Goal: Find specific page/section: Find specific page/section

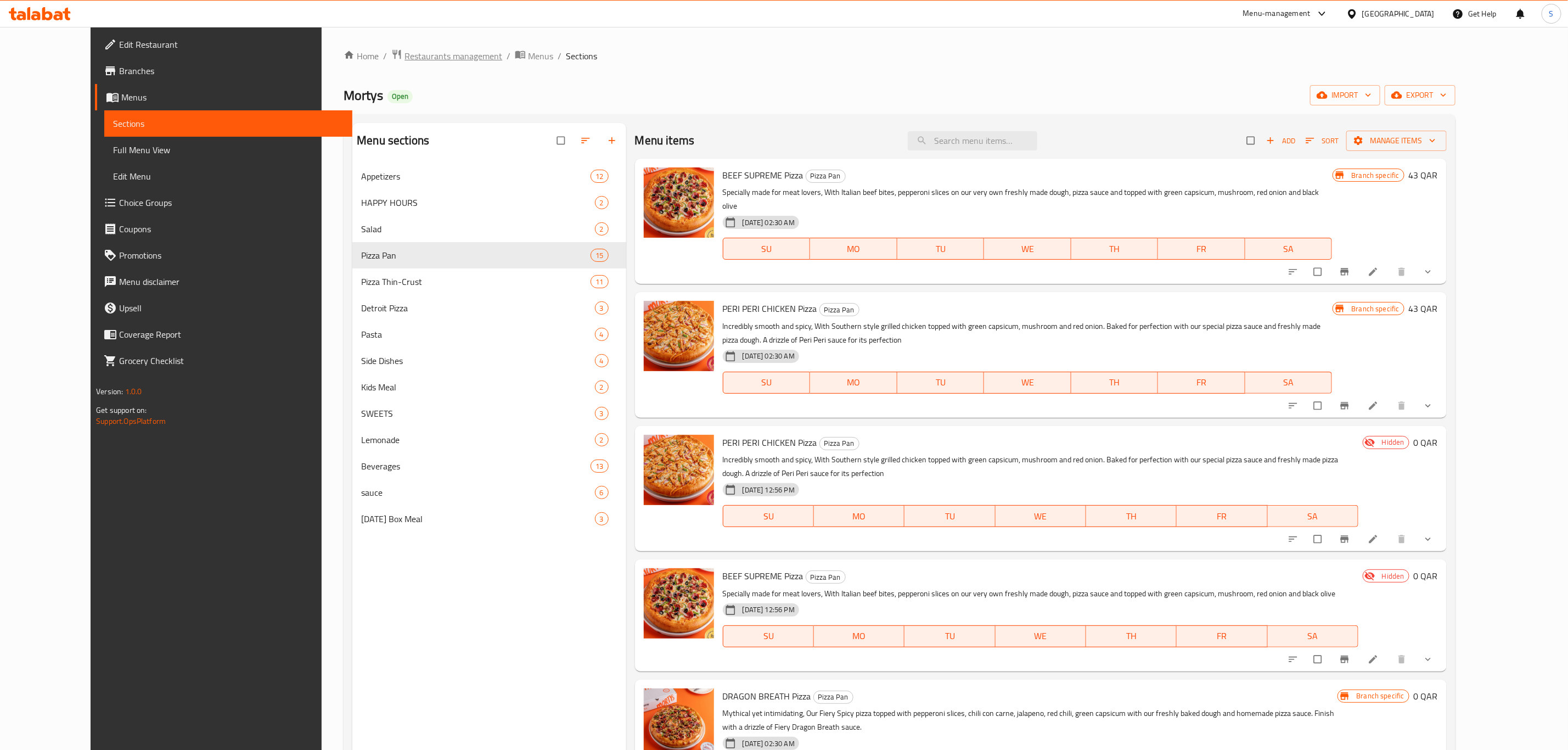
click at [414, 53] on span "Restaurants management" at bounding box center [453, 56] width 98 height 13
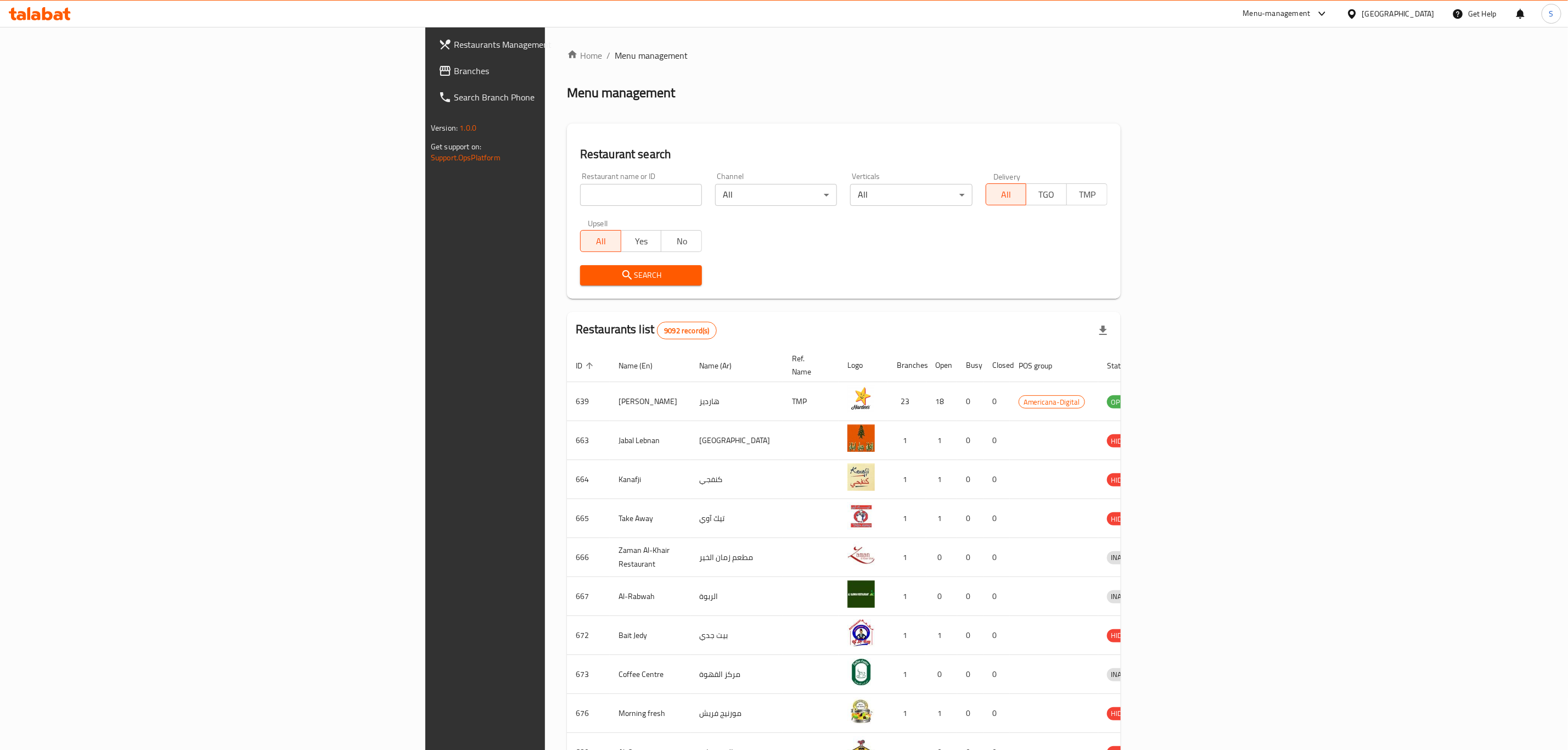
click at [580, 193] on input "search" at bounding box center [641, 194] width 122 height 22
click button "Search" at bounding box center [641, 275] width 122 height 20
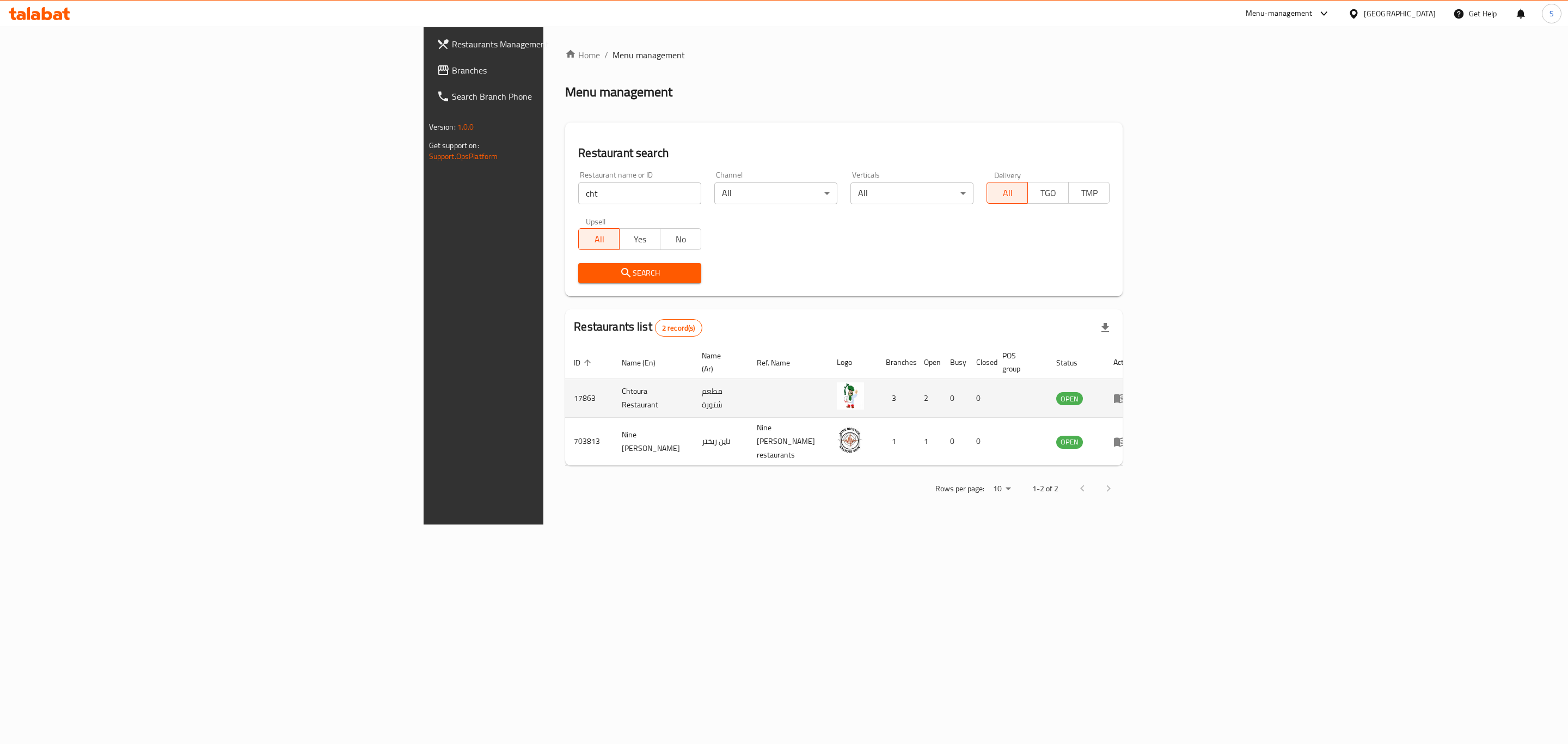
click at [566, 384] on td "17863" at bounding box center [589, 397] width 48 height 39
copy td "17863"
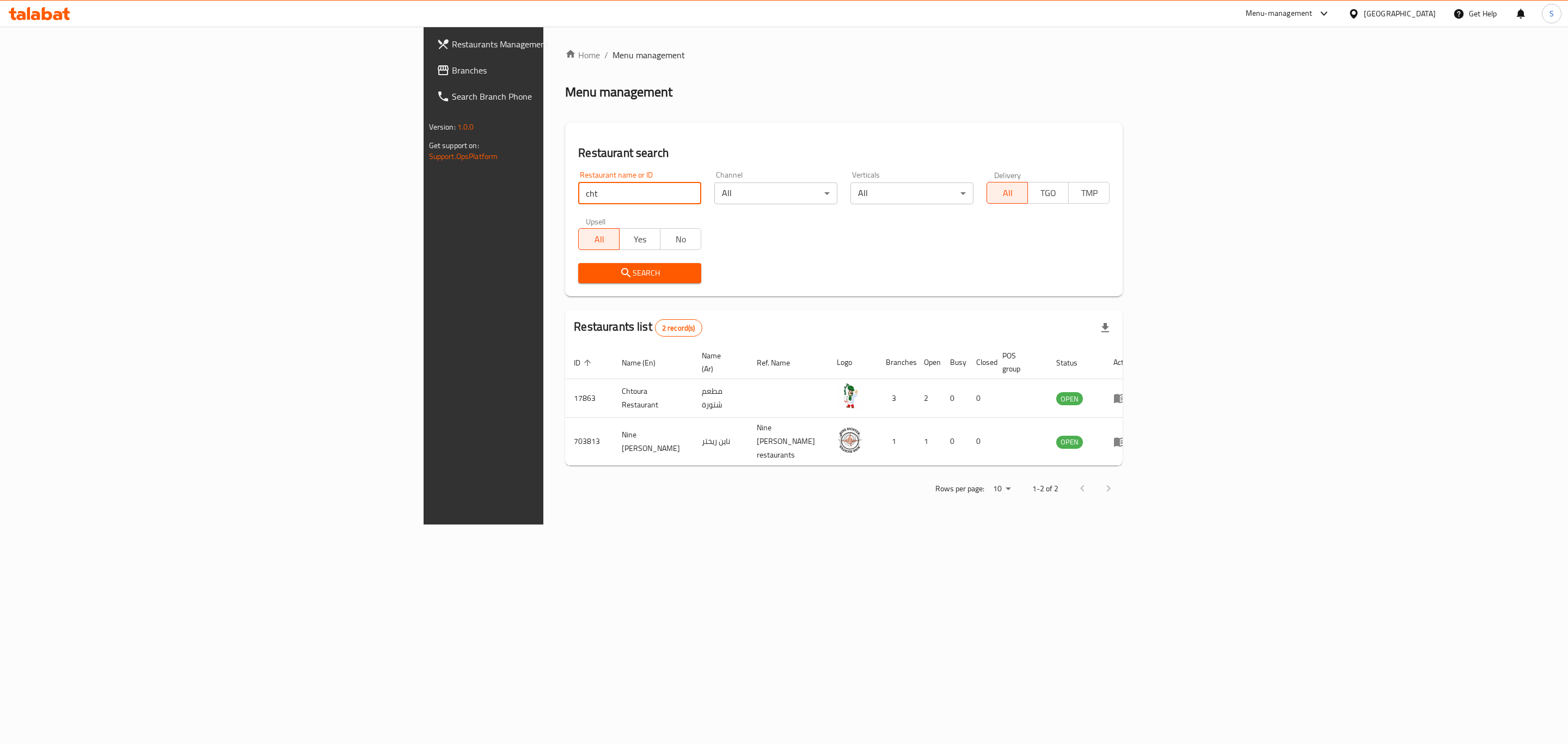
drag, startPoint x: 423, startPoint y: 193, endPoint x: 125, endPoint y: 178, distance: 298.4
click at [424, 179] on div "Restaurants Management Branches Search Branch Phone Version: 1.0.0 Get support …" at bounding box center [784, 275] width 722 height 498
paste input "[PERSON_NAME]"
click button "Search" at bounding box center [640, 272] width 123 height 20
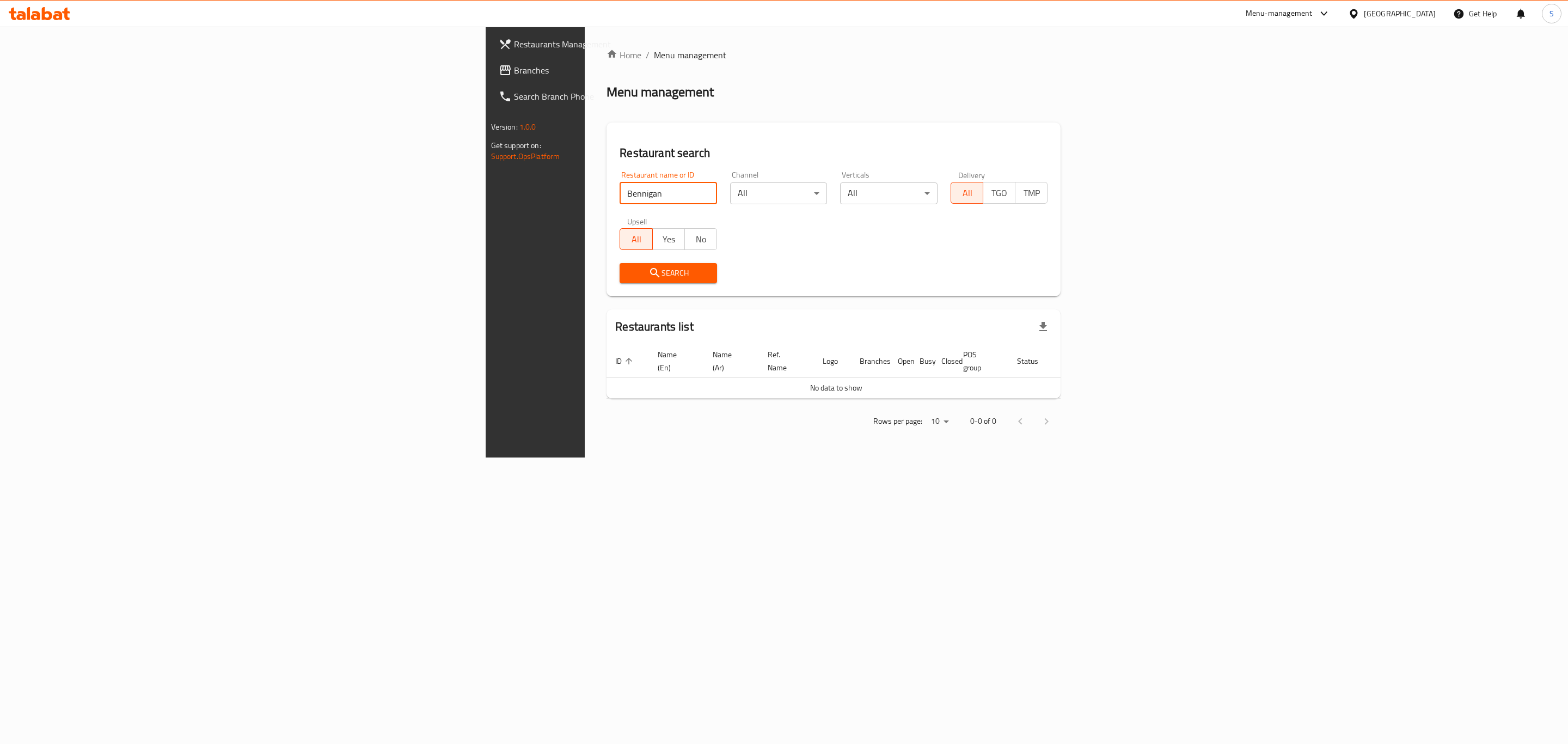
click button "Search" at bounding box center [669, 272] width 98 height 20
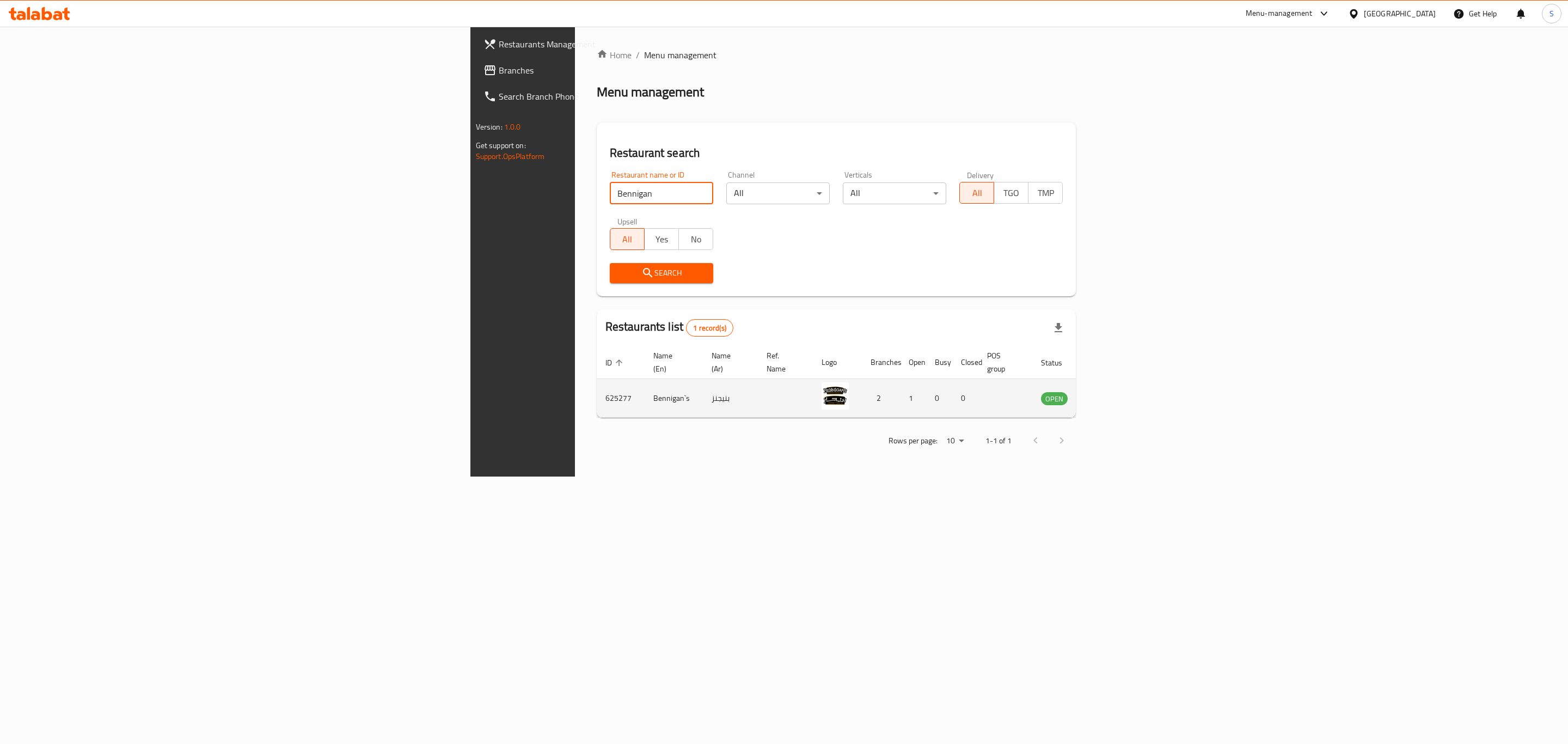
click at [597, 380] on td "625277" at bounding box center [620, 397] width 48 height 39
copy td "625277"
drag, startPoint x: 232, startPoint y: 203, endPoint x: 161, endPoint y: 194, distance: 71.6
click at [471, 194] on div "Restaurants Management Branches Search Branch Phone Version: 1.0.0 Get support …" at bounding box center [784, 251] width 628 height 450
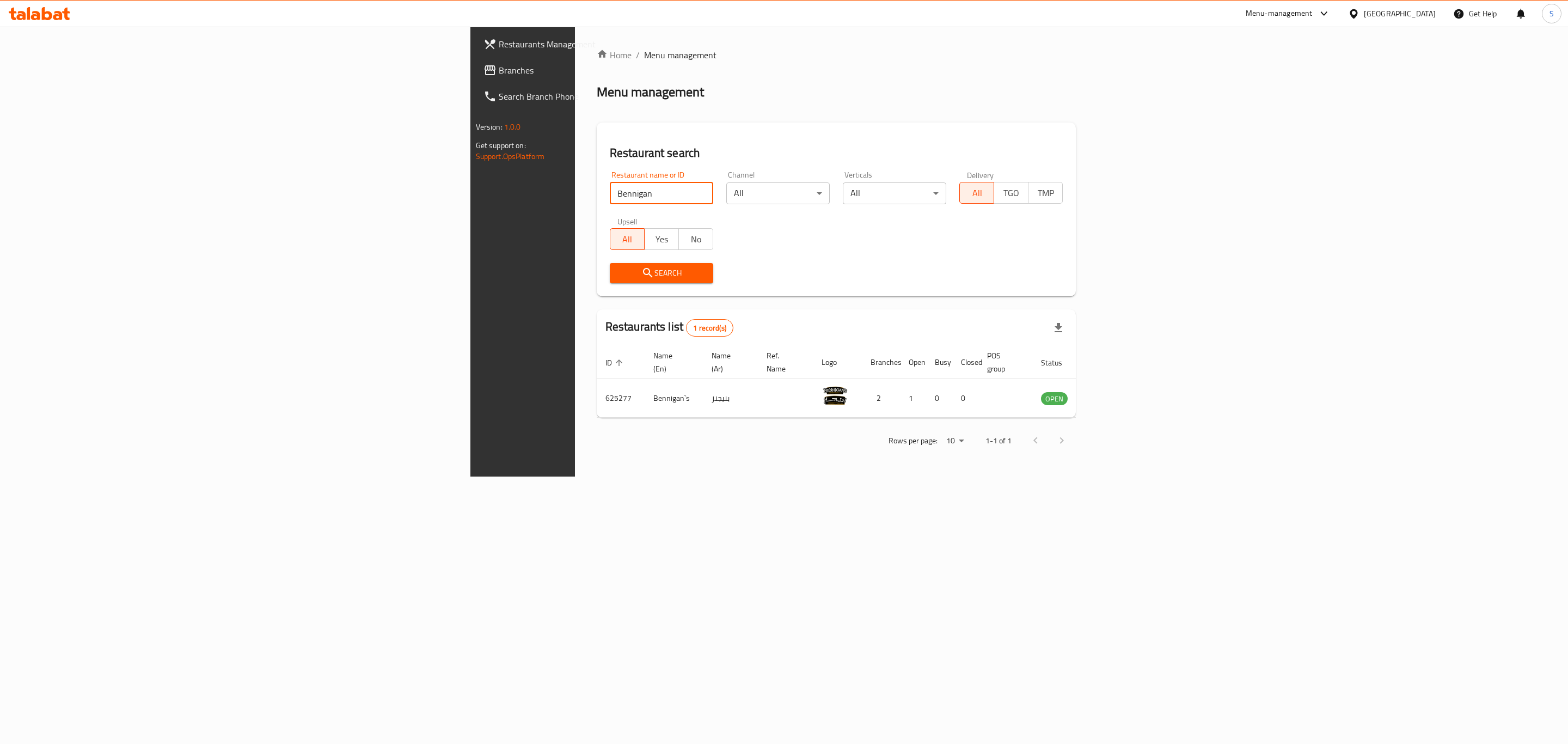
paste input "Twinky"
click button "Search" at bounding box center [661, 272] width 103 height 20
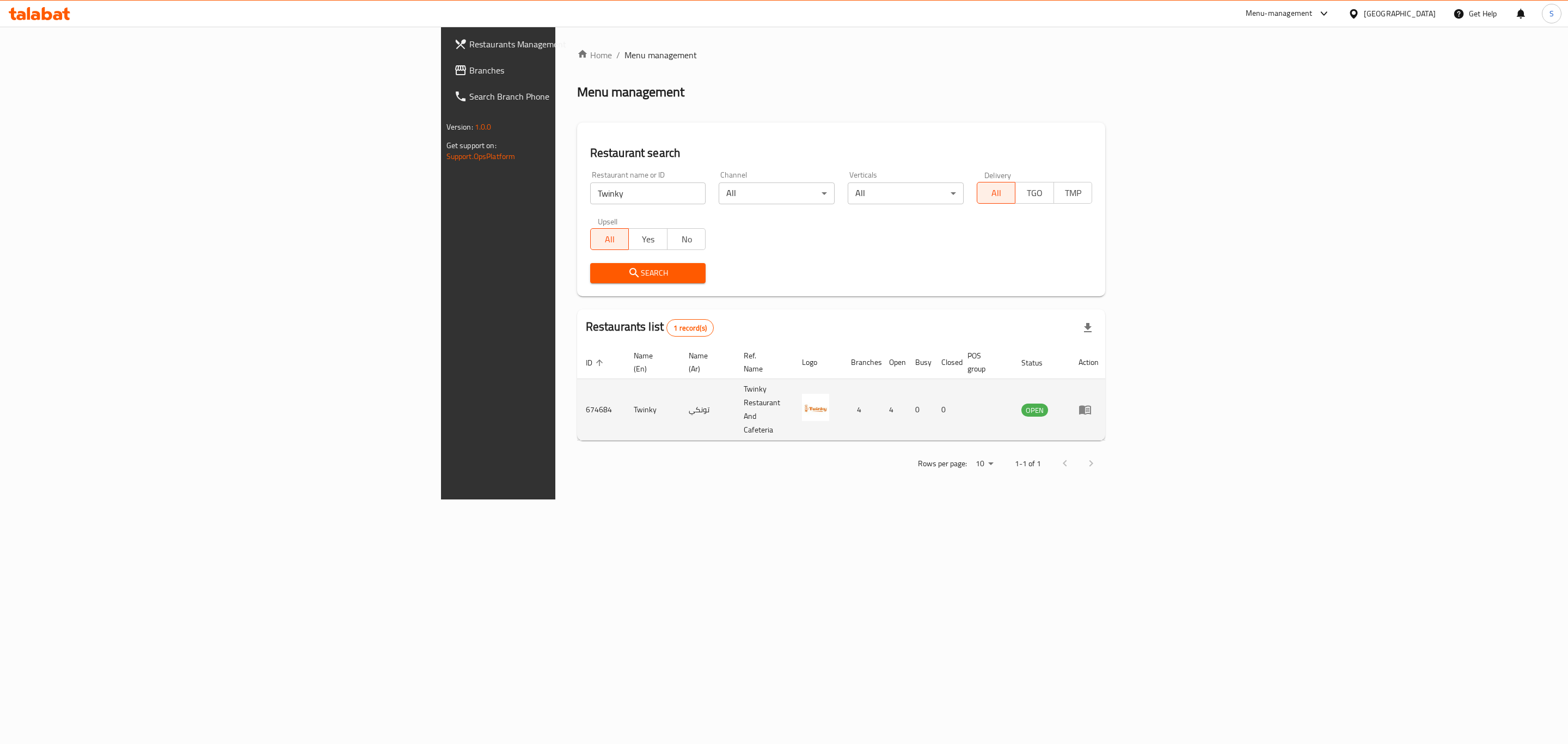
click at [577, 381] on td "674684" at bounding box center [600, 409] width 48 height 61
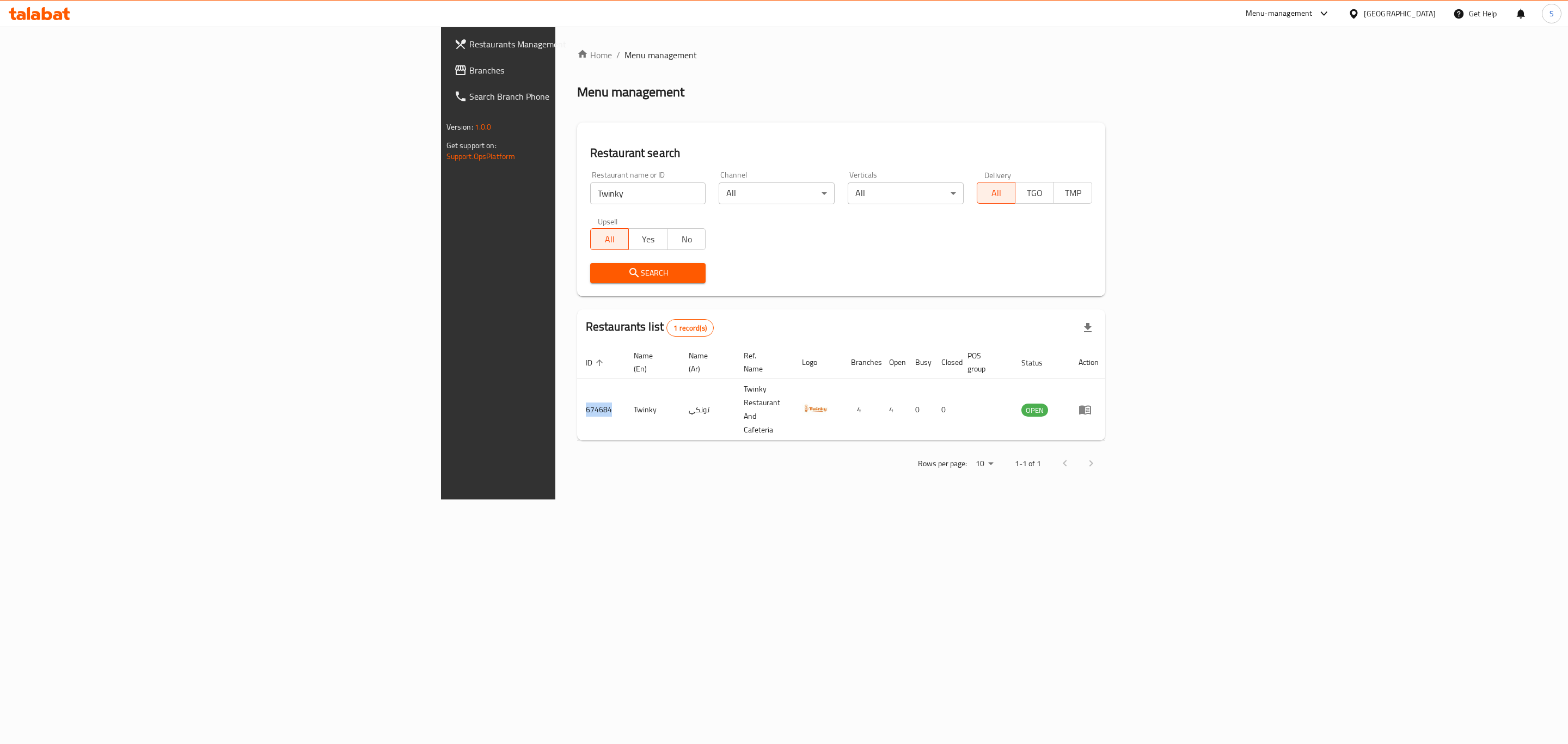
copy td "674684"
drag, startPoint x: 319, startPoint y: 201, endPoint x: 247, endPoint y: 201, distance: 72.0
click at [441, 201] on div "Restaurants Management Branches Search Branch Phone Version: 1.0.0 Get support …" at bounding box center [784, 262] width 687 height 473
paste input "Sterling Fastfood"
click button "Search" at bounding box center [647, 272] width 116 height 20
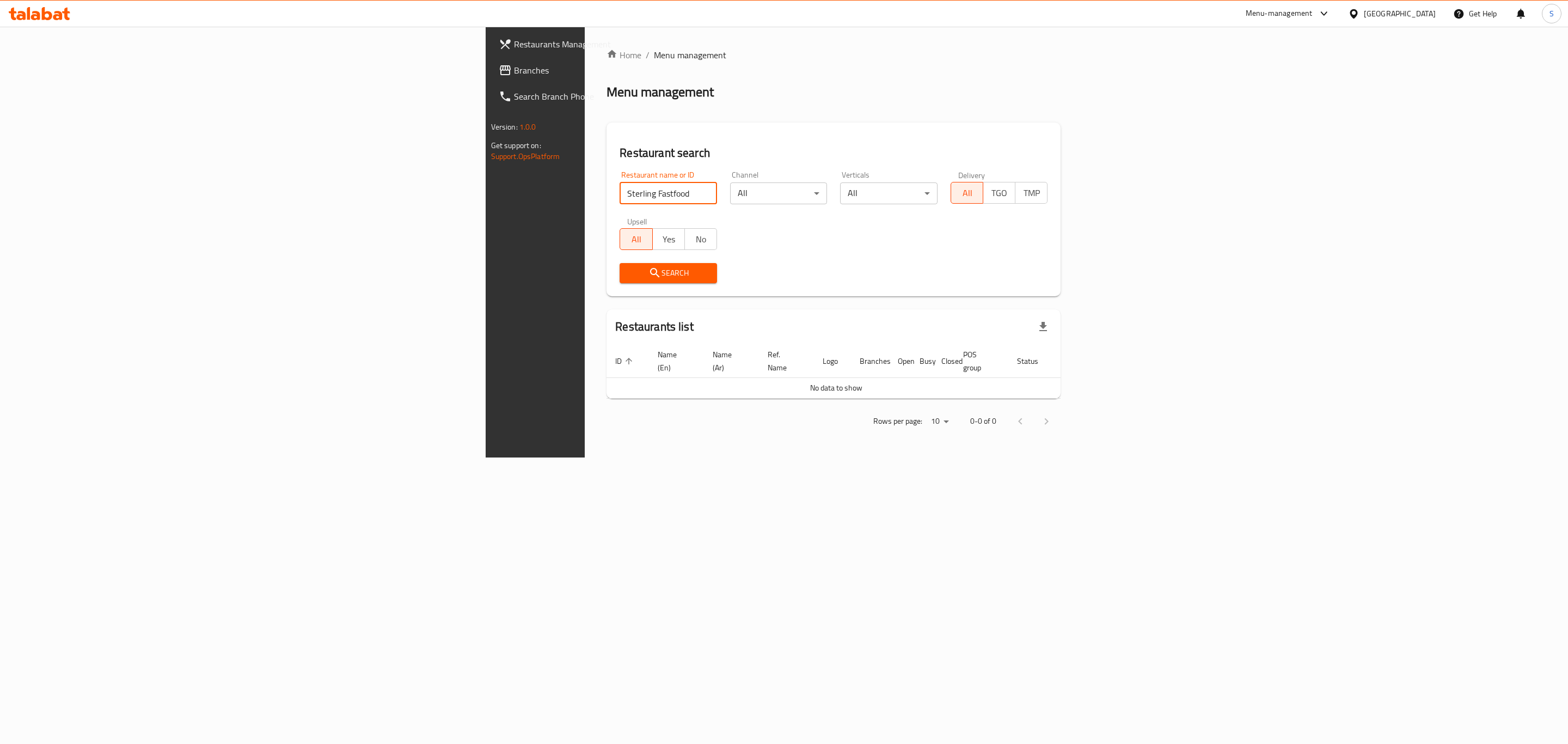
click button "Search" at bounding box center [669, 272] width 98 height 20
click at [620, 194] on input "Sterling Fastfood" at bounding box center [669, 193] width 98 height 22
click button "Search" at bounding box center [669, 272] width 98 height 20
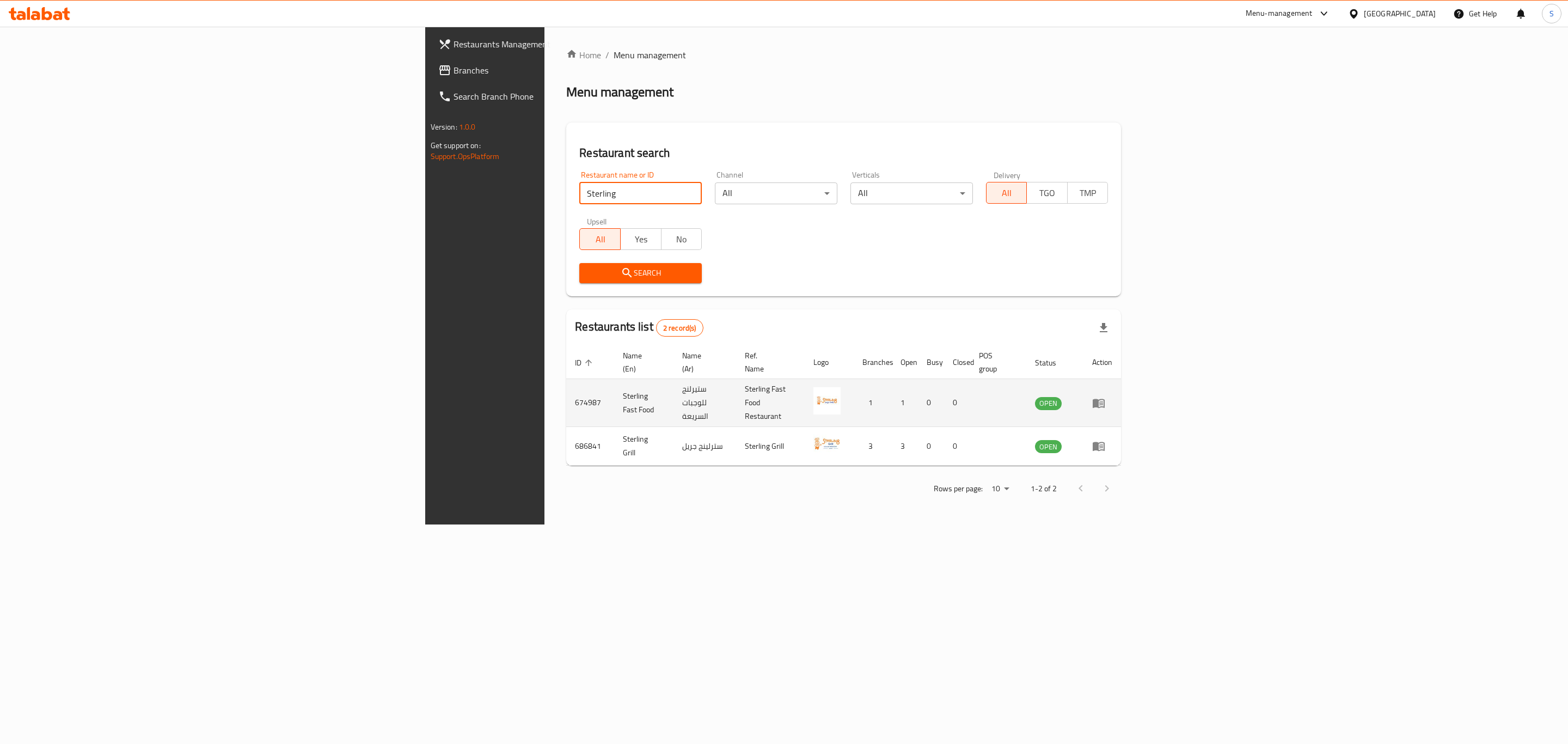
click at [567, 384] on td "674987" at bounding box center [590, 402] width 48 height 48
copy td "674987"
drag, startPoint x: 372, startPoint y: 196, endPoint x: 149, endPoint y: 196, distance: 223.0
click at [426, 196] on div "Restaurants Management Branches Search Branch Phone Version: 1.0.0 Get support …" at bounding box center [784, 275] width 718 height 498
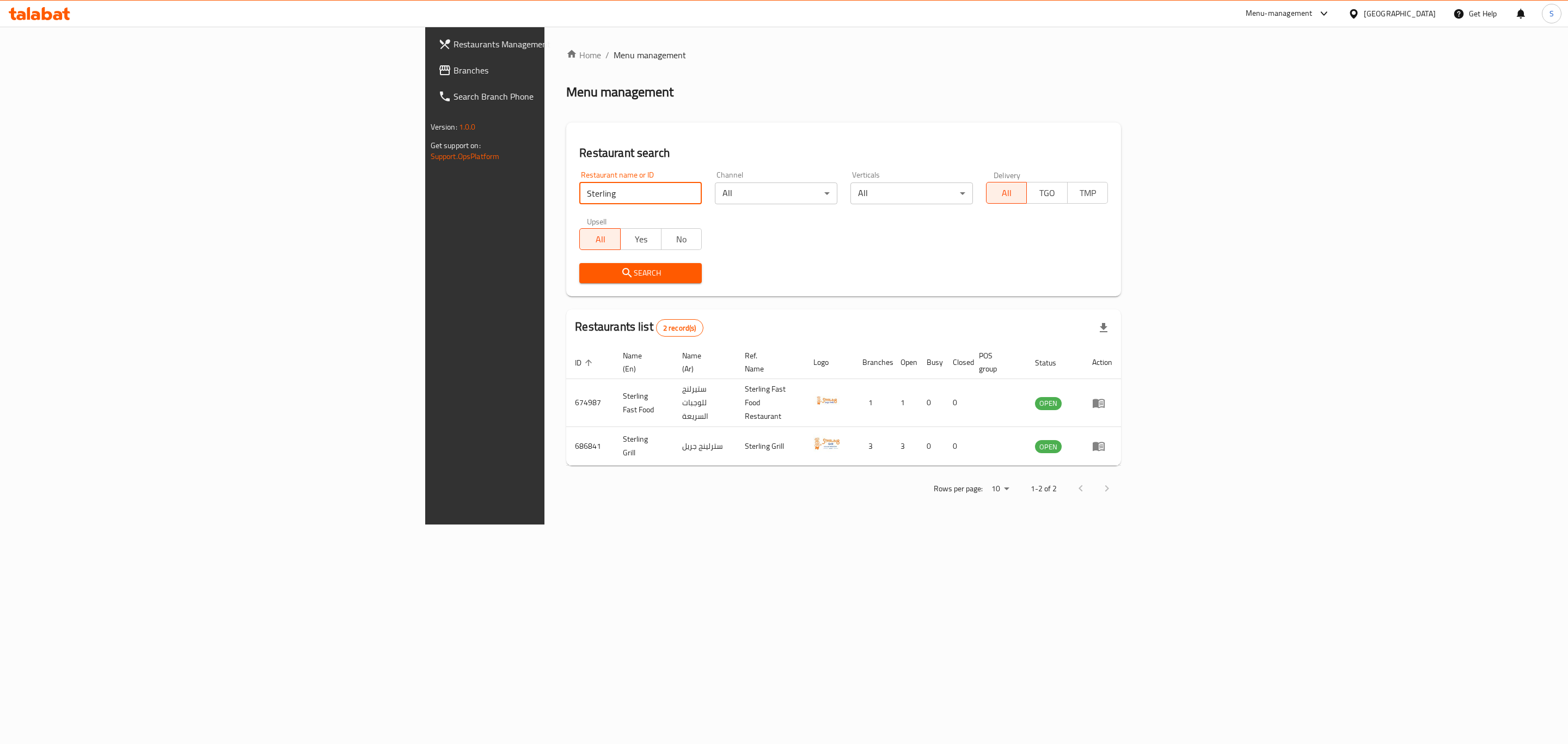
paste input "ar Of India"
click button "Search" at bounding box center [641, 272] width 122 height 20
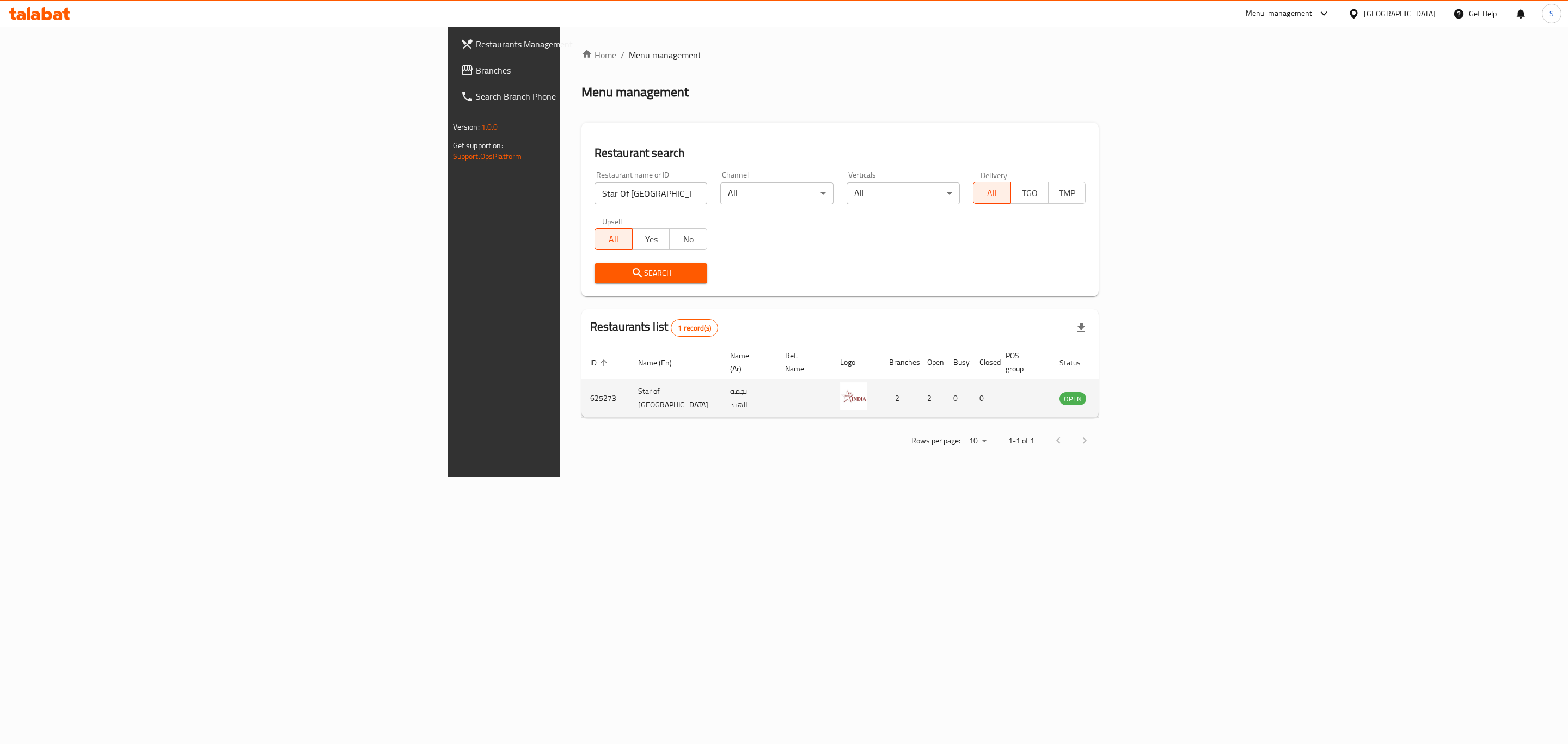
click at [582, 384] on td "625273" at bounding box center [605, 397] width 48 height 39
copy td "625273"
drag, startPoint x: 325, startPoint y: 184, endPoint x: 184, endPoint y: 177, distance: 141.2
click at [447, 178] on div "Restaurants Management Branches Search Branch Phone Version: 1.0.0 Get support …" at bounding box center [784, 251] width 674 height 450
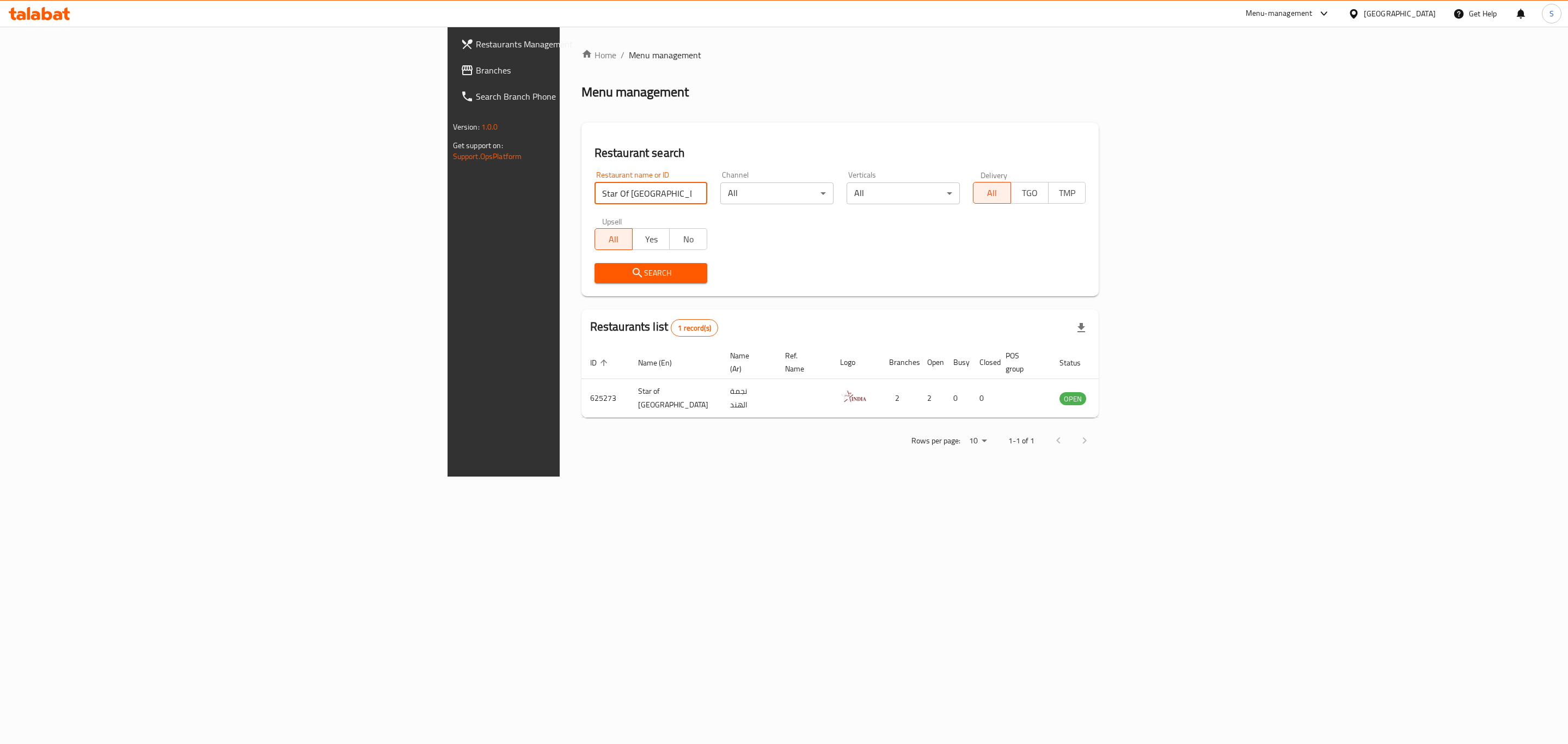
paste input "Asiana"
click button "Search" at bounding box center [651, 272] width 114 height 20
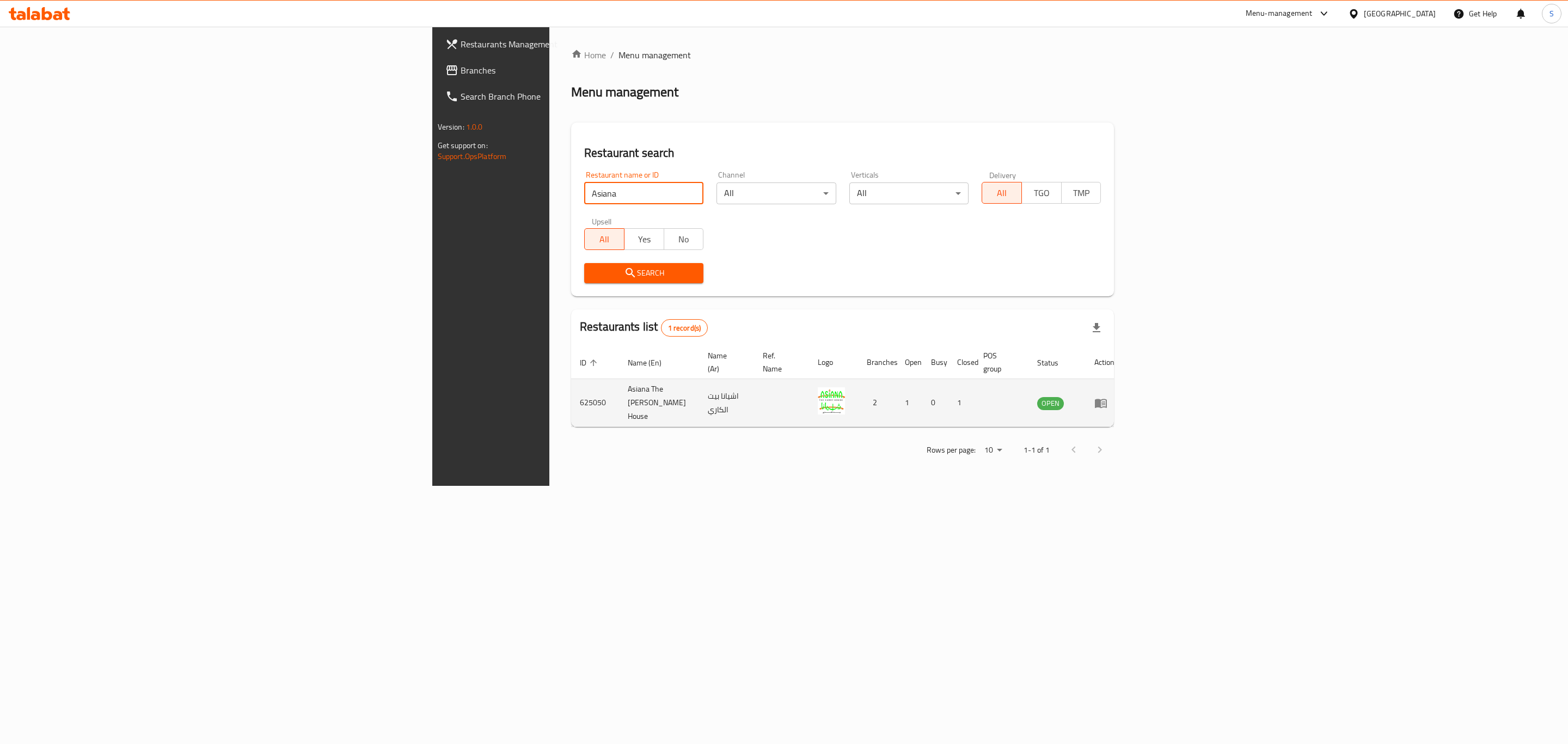
click at [571, 387] on td "625050" at bounding box center [595, 402] width 48 height 48
click at [571, 388] on td "625050" at bounding box center [595, 402] width 48 height 48
copy td "625050"
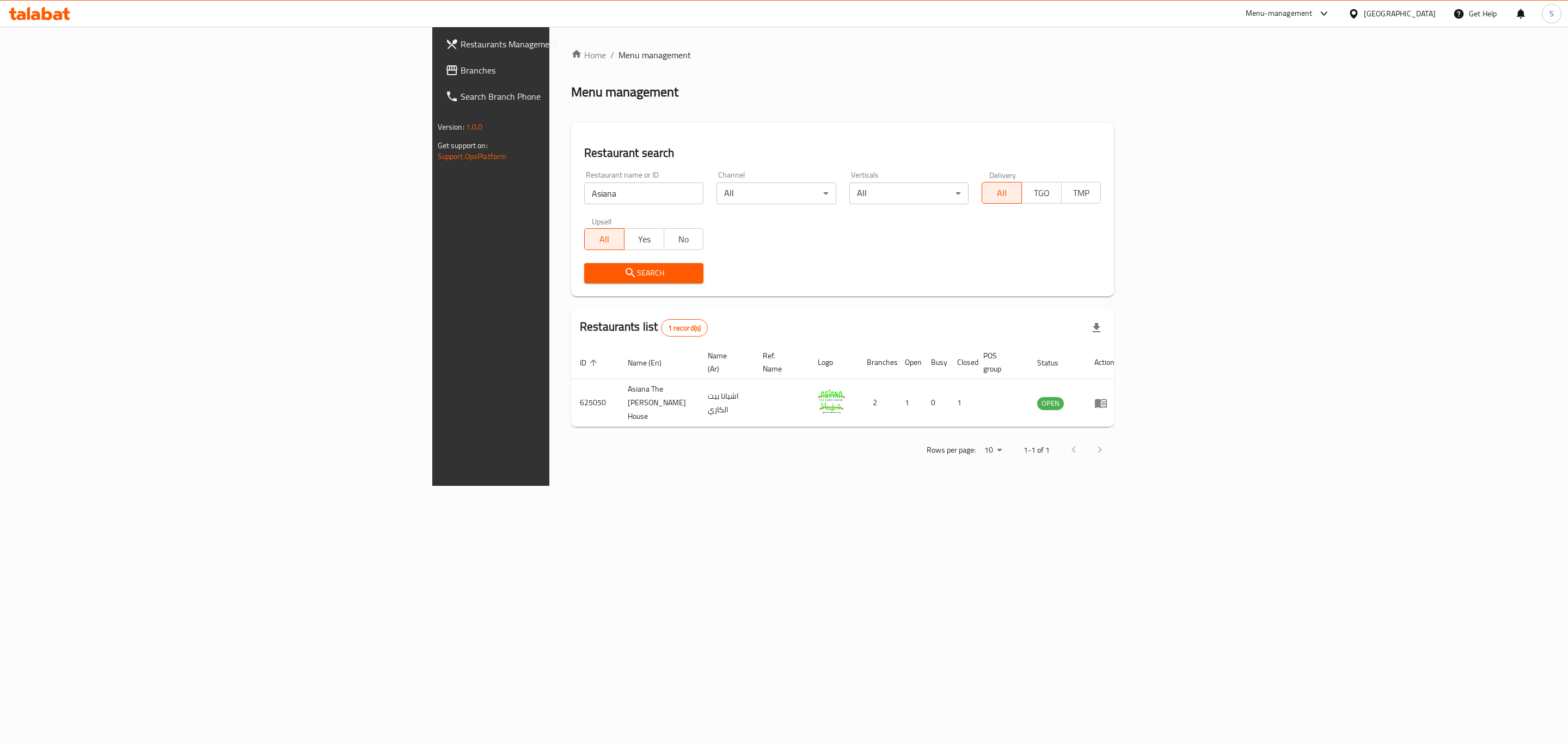
click at [432, 188] on div "Restaurants Management Branches Search Branch Phone Version: 1.0.0 Get support …" at bounding box center [784, 256] width 704 height 459
paste input "TCBY"
type input "TCBY"
click button "Search" at bounding box center [644, 272] width 119 height 20
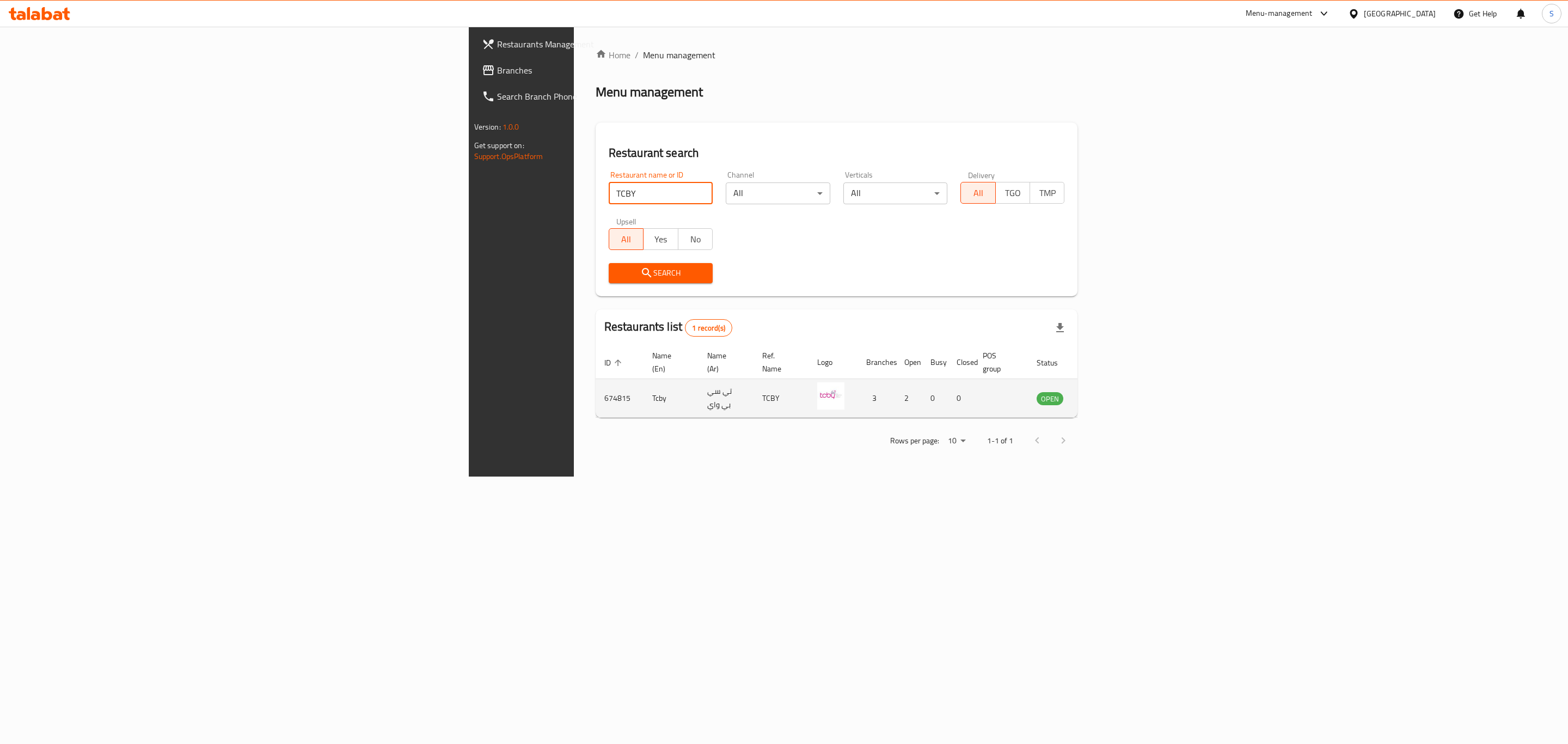
click at [596, 385] on td "674815" at bounding box center [619, 397] width 48 height 39
copy td "674815"
